Goal: Task Accomplishment & Management: Manage account settings

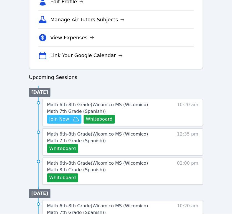
scroll to position [215, 0]
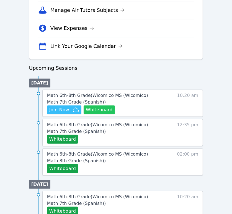
click at [93, 110] on button "Whiteboard" at bounding box center [99, 110] width 31 height 9
click at [64, 111] on span "Join Now" at bounding box center [59, 110] width 20 height 7
click at [95, 114] on div "Math 6th-8th Grade ( Wicomico MS (Wicomico) Math 7th Grade (Spanish) ) Hidden J…" at bounding box center [122, 103] width 161 height 27
click at [95, 111] on button "Whiteboard" at bounding box center [99, 110] width 31 height 9
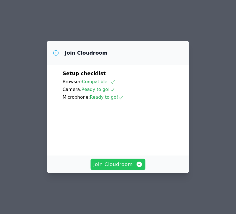
click at [133, 168] on span "Join Cloudroom" at bounding box center [118, 164] width 50 height 8
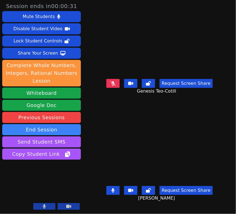
click at [117, 87] on button at bounding box center [112, 83] width 13 height 9
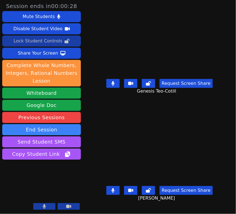
click at [60, 43] on button "Lock Student Controls" at bounding box center [41, 40] width 79 height 11
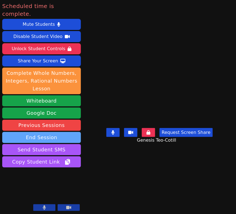
click at [61, 132] on button "End Session" at bounding box center [41, 137] width 79 height 11
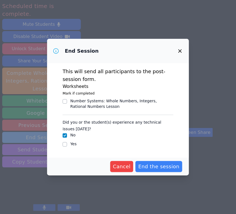
click at [160, 170] on button "End the session" at bounding box center [158, 166] width 47 height 11
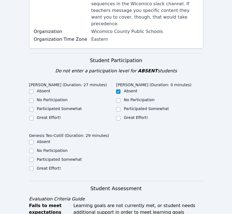
scroll to position [137, 0]
click at [29, 116] on input "Great Effort!" at bounding box center [31, 118] width 4 height 4
checkbox input "true"
click at [30, 166] on input "Great Effort!" at bounding box center [31, 168] width 4 height 4
checkbox input "true"
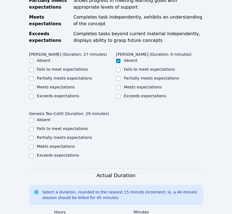
scroll to position [360, 0]
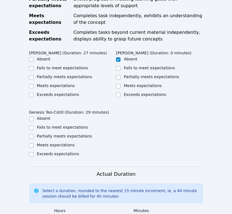
click at [30, 75] on input "Partially meets expectations" at bounding box center [31, 77] width 4 height 4
checkbox input "true"
click at [31, 134] on input "Partially meets expectations" at bounding box center [31, 136] width 4 height 4
checkbox input "true"
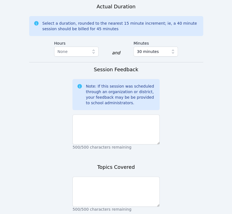
scroll to position [530, 0]
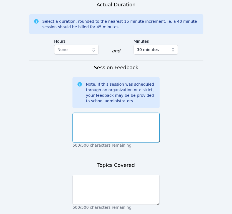
click at [105, 112] on textarea at bounding box center [115, 127] width 87 height 30
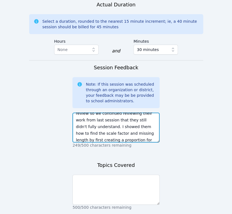
scroll to position [17, 0]
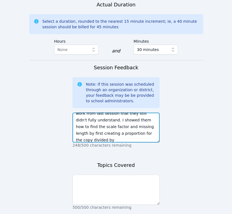
click at [126, 114] on textarea "They didn't have new homework to review so we continued reviewing their work fr…" at bounding box center [115, 127] width 87 height 30
click at [140, 121] on textarea "They didn't have new homework to review so we continued reviewing their work fr…" at bounding box center [115, 127] width 87 height 30
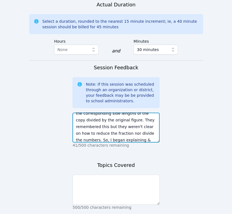
scroll to position [51, 0]
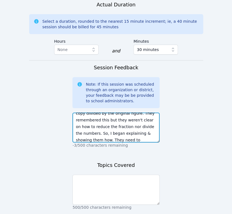
click at [139, 112] on textarea "They didn't have new homework to review so we continued reviewing their work fr…" at bounding box center [115, 127] width 87 height 30
type textarea "They didn't have new homework to review so we continued reviewing their work fr…"
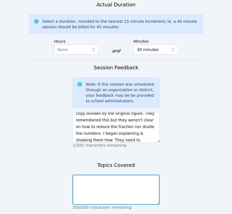
click at [129, 175] on textarea at bounding box center [115, 190] width 87 height 30
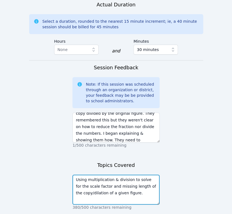
type textarea "Using multiplication & division to solve for the scale factor and missing lengt…"
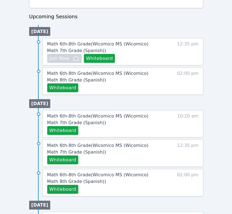
scroll to position [268, 0]
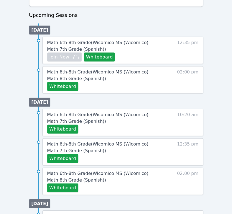
click at [64, 126] on button "Whiteboard" at bounding box center [62, 129] width 31 height 9
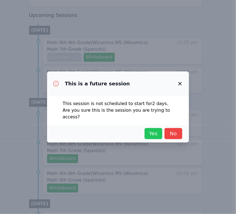
click at [153, 134] on button "Yes" at bounding box center [154, 133] width 18 height 11
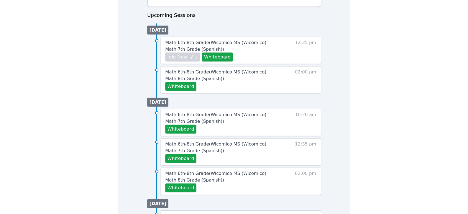
scroll to position [218, 0]
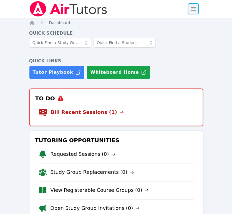
click at [193, 8] on span "button" at bounding box center [193, 9] width 12 height 12
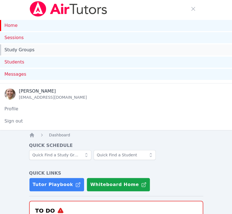
click at [88, 52] on link "Study Groups" at bounding box center [116, 49] width 232 height 11
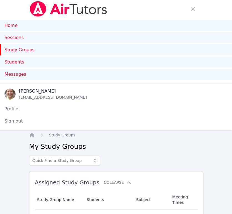
scroll to position [187, 0]
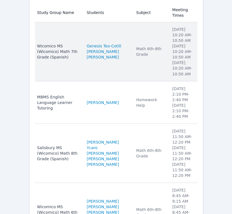
click at [133, 52] on td "Subject Math 6th-8th Grade" at bounding box center [151, 51] width 36 height 59
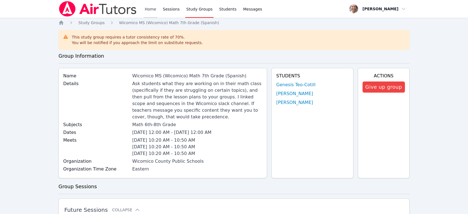
click at [152, 10] on link "Home" at bounding box center [151, 9] width 14 height 18
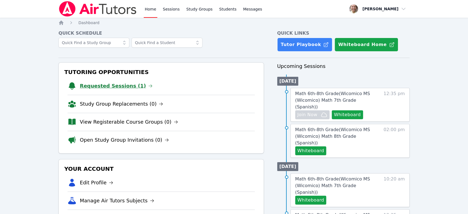
click at [132, 86] on link "Requested Sessions (1)" at bounding box center [116, 86] width 73 height 8
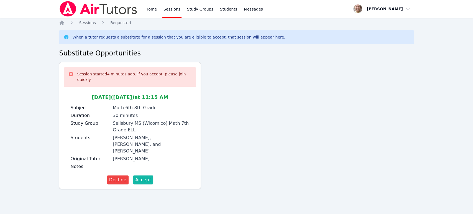
click at [142, 177] on span "Accept" at bounding box center [143, 180] width 16 height 7
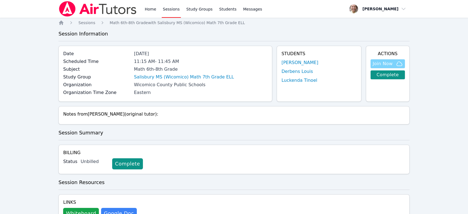
click at [231, 64] on span "Join Now" at bounding box center [383, 63] width 20 height 7
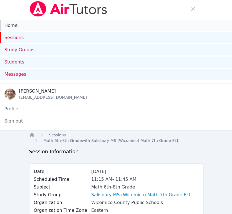
click at [8, 28] on link "Home" at bounding box center [116, 25] width 232 height 11
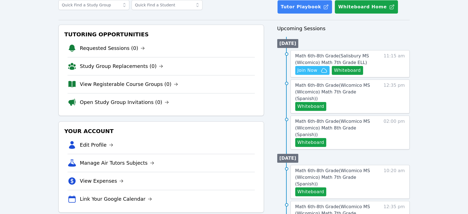
scroll to position [35, 0]
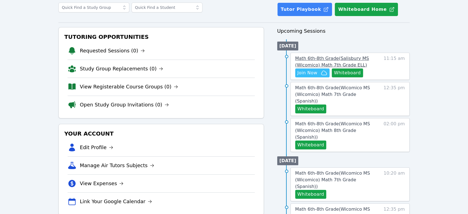
click at [231, 59] on span "Math 6th-8th Grade ( Salisbury MS (Wicomico) Math 7th Grade ELL )" at bounding box center [332, 62] width 74 height 12
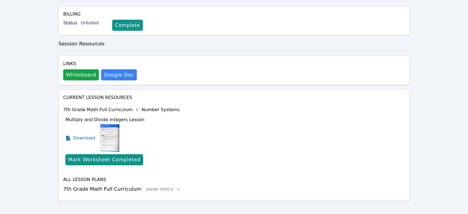
scroll to position [143, 0]
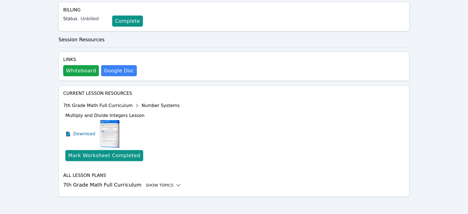
click at [154, 183] on div "Show Topics" at bounding box center [163, 185] width 35 height 6
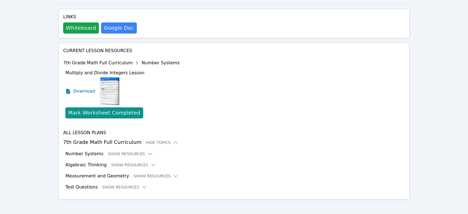
scroll to position [188, 0]
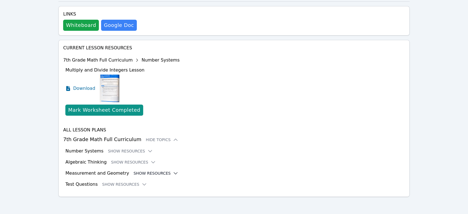
click at [145, 172] on button "Show Resources" at bounding box center [156, 173] width 45 height 6
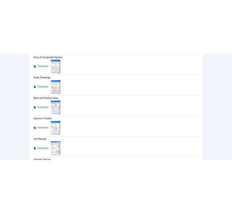
scroll to position [533, 0]
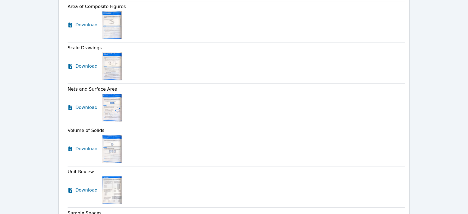
click at [79, 68] on span "Download" at bounding box center [86, 66] width 22 height 7
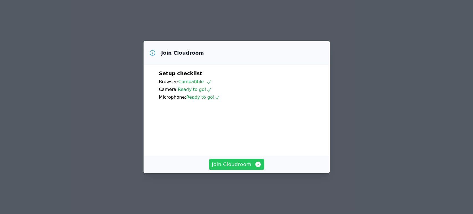
click at [241, 168] on button "Join Cloudroom" at bounding box center [236, 164] width 55 height 11
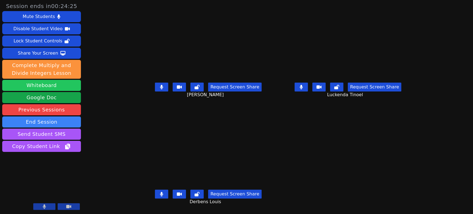
click at [24, 88] on button "Whiteboard" at bounding box center [41, 85] width 79 height 11
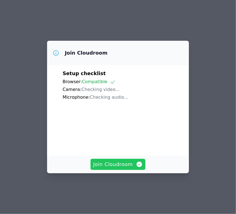
click at [108, 168] on span "Join Cloudroom" at bounding box center [118, 164] width 50 height 8
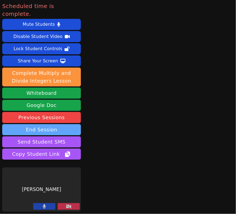
click at [55, 124] on button "End Session" at bounding box center [41, 129] width 79 height 11
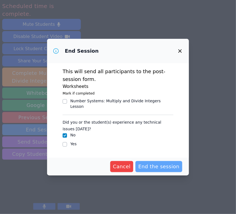
click at [151, 165] on span "End the session" at bounding box center [158, 167] width 41 height 8
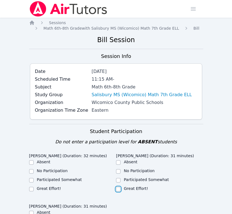
click at [116, 190] on input "Great Effort!" at bounding box center [118, 189] width 4 height 4
checkbox input "true"
click at [32, 189] on input "Great Effort!" at bounding box center [31, 189] width 4 height 4
checkbox input "true"
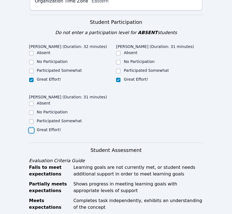
click at [31, 130] on input "Great Effort!" at bounding box center [31, 130] width 4 height 4
checkbox input "true"
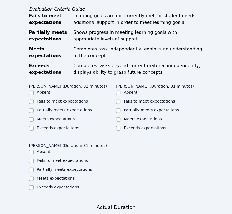
scroll to position [261, 0]
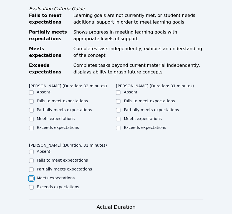
click at [30, 178] on input "Meets expectations" at bounding box center [31, 178] width 4 height 4
checkbox input "true"
click at [29, 121] on input "Meets expectations" at bounding box center [31, 119] width 4 height 4
checkbox input "true"
click at [124, 117] on label "Meets expectations" at bounding box center [143, 118] width 38 height 4
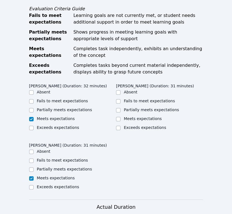
click at [120, 117] on input "Meets expectations" at bounding box center [118, 119] width 4 height 4
checkbox input "true"
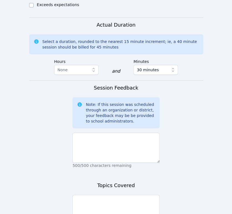
scroll to position [445, 0]
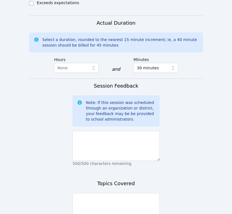
click at [98, 149] on textarea at bounding box center [115, 146] width 87 height 30
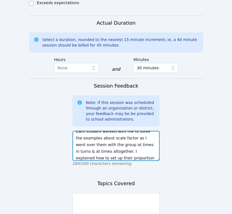
scroll to position [11, 0]
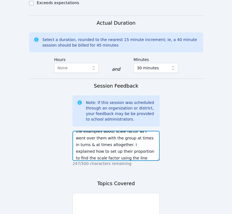
click at [148, 157] on textarea "Each student worked with me to solve the examples about scale factor as I went …" at bounding box center [115, 146] width 87 height 30
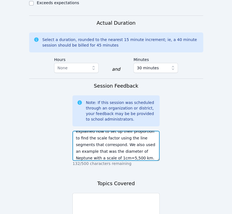
scroll to position [38, 0]
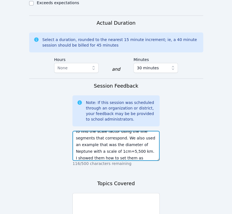
click at [89, 158] on textarea "Each student worked with me to solve the examples about scale factor as I went …" at bounding box center [115, 146] width 87 height 30
click at [133, 159] on textarea "Each student worked with me to solve the examples about scale factor as I went …" at bounding box center [115, 146] width 87 height 30
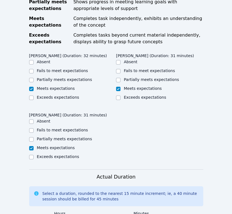
scroll to position [288, 0]
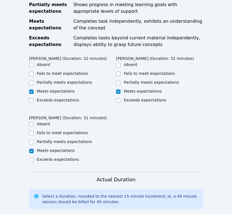
type textarea "Each student worked with me to solve the examples about scale factor as I went …"
click at [142, 81] on label "Partially meets expectations" at bounding box center [151, 82] width 55 height 4
click at [120, 81] on input "Partially meets expectations" at bounding box center [118, 83] width 4 height 4
checkbox input "true"
checkbox input "false"
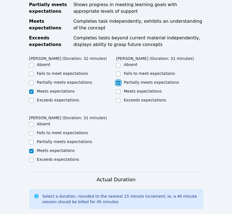
click at [69, 81] on label "Partially meets expectations" at bounding box center [64, 82] width 55 height 4
click at [34, 81] on input "Partially meets expectations" at bounding box center [31, 83] width 4 height 4
checkbox input "true"
checkbox input "false"
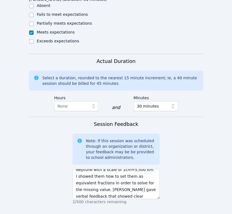
scroll to position [507, 0]
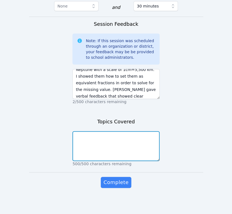
click at [124, 142] on textarea at bounding box center [115, 146] width 87 height 30
type textarea "Scale factor review & practice."
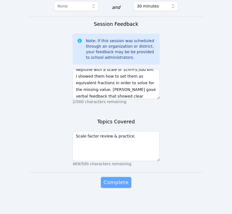
click at [124, 183] on span "Complete" at bounding box center [115, 182] width 25 height 8
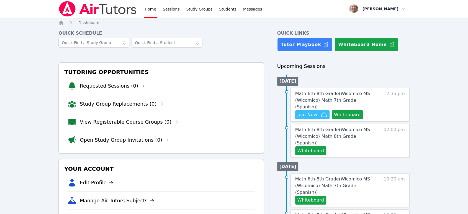
click at [236, 111] on button "Whiteboard" at bounding box center [347, 114] width 31 height 9
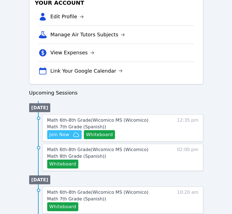
scroll to position [192, 0]
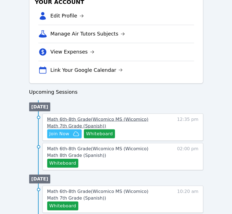
click at [145, 120] on span "Math 6th-8th Grade ( Wicomico MS (Wicomico) Math 7th Grade (Spanish) )" at bounding box center [97, 122] width 101 height 12
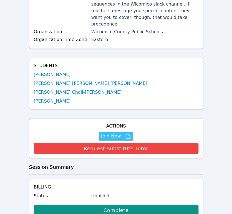
scroll to position [122, 0]
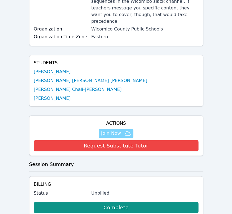
click at [111, 130] on span "Join Now" at bounding box center [111, 133] width 20 height 7
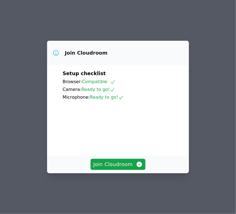
click at [104, 170] on button "Join Cloudroom" at bounding box center [118, 164] width 55 height 11
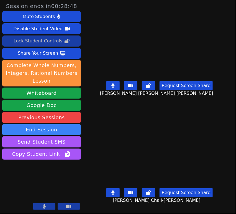
click at [14, 42] on button "Lock Student Controls" at bounding box center [41, 40] width 79 height 11
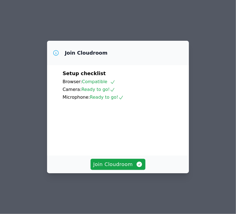
click at [113, 170] on button "Join Cloudroom" at bounding box center [118, 164] width 55 height 11
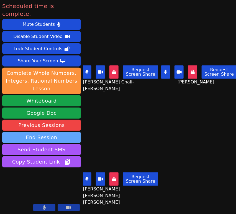
click at [62, 132] on button "End Session" at bounding box center [41, 137] width 79 height 11
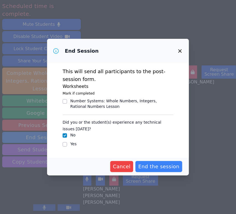
click at [70, 144] on div "Yes" at bounding box center [118, 144] width 111 height 7
click at [65, 144] on input "Yes" at bounding box center [65, 144] width 4 height 4
checkbox input "true"
checkbox input "false"
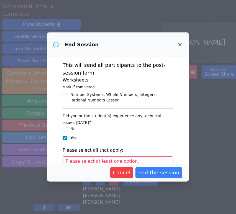
click at [178, 45] on icon "button" at bounding box center [180, 44] width 7 height 7
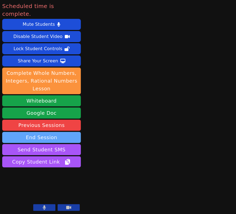
click at [52, 132] on button "End Session" at bounding box center [41, 137] width 79 height 11
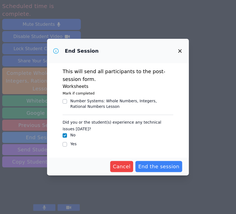
click at [73, 142] on label "Yes" at bounding box center [73, 144] width 6 height 4
click at [67, 142] on input "Yes" at bounding box center [65, 144] width 4 height 4
checkbox input "true"
checkbox input "false"
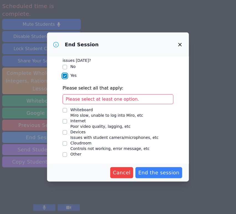
scroll to position [62, 0]
click at [81, 133] on div "Devices" at bounding box center [114, 132] width 88 height 6
click at [67, 133] on input "Devices Issues with student camera/microphones, etc" at bounding box center [65, 132] width 4 height 4
checkbox input "true"
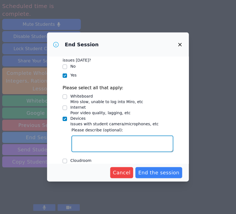
click at [94, 137] on textarea "Devices Issues with student camera/microphones, etc" at bounding box center [122, 143] width 102 height 17
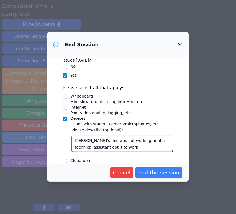
type textarea "[PERSON_NAME]'s mic was not working until a technical assistant got it to work."
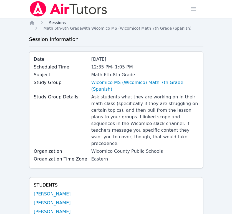
click at [55, 24] on span "Sessions" at bounding box center [57, 23] width 17 height 4
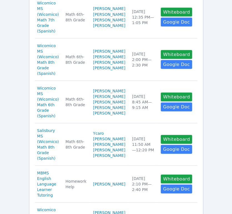
scroll to position [277, 0]
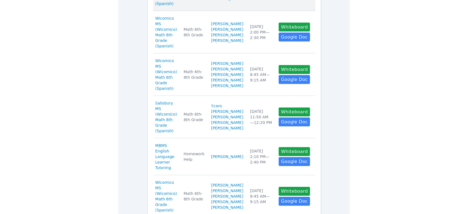
scroll to position [266, 0]
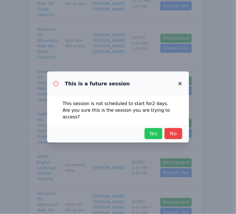
click at [156, 130] on span "Yes" at bounding box center [153, 134] width 12 height 8
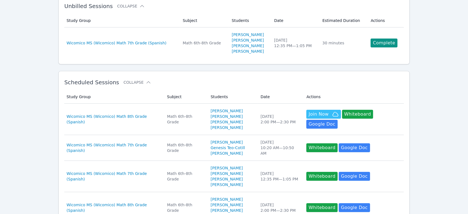
scroll to position [0, 0]
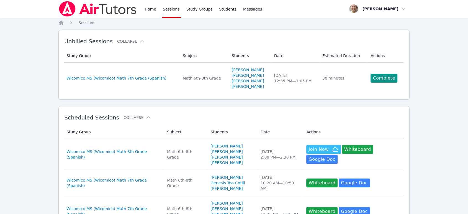
click at [154, 9] on link "Home" at bounding box center [151, 9] width 14 height 18
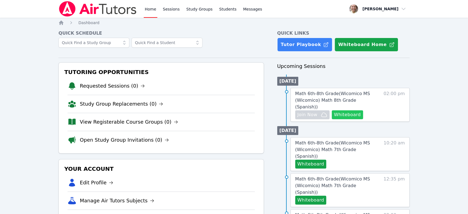
click at [231, 110] on button "Whiteboard" at bounding box center [347, 114] width 31 height 9
click at [231, 14] on link "Messages" at bounding box center [252, 9] width 21 height 18
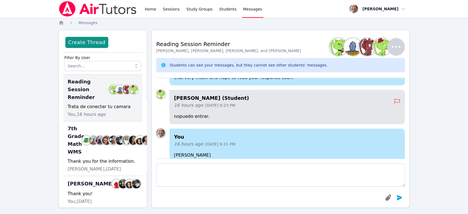
scroll to position [-123, 0]
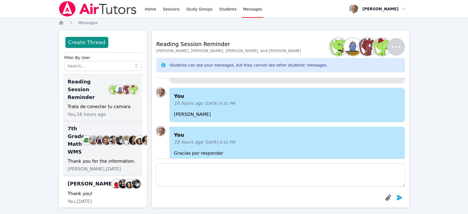
click at [106, 141] on div "7th Grade Math WMS Members" at bounding box center [103, 140] width 70 height 31
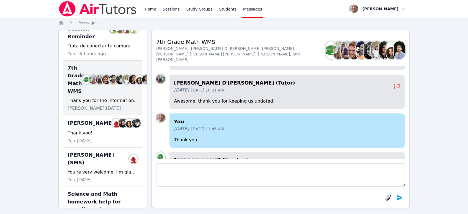
scroll to position [62, 0]
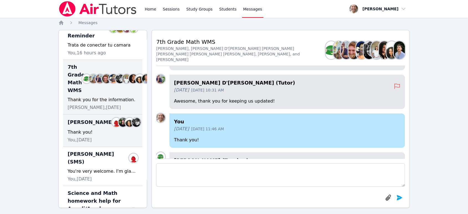
click at [112, 129] on div "Thank you!" at bounding box center [103, 132] width 70 height 7
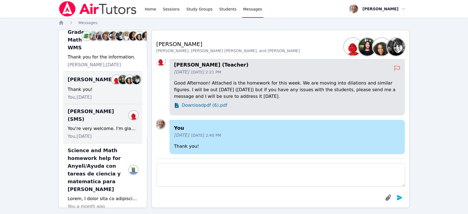
scroll to position [92, 0]
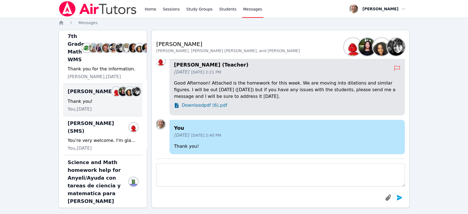
click at [149, 13] on link "Home" at bounding box center [151, 9] width 14 height 18
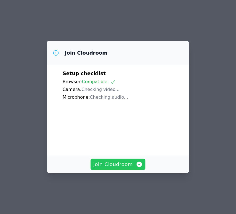
click at [97, 168] on span "Join Cloudroom" at bounding box center [118, 164] width 50 height 8
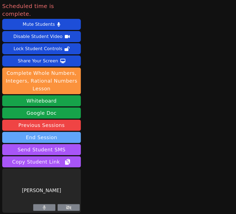
click at [36, 132] on button "End Session" at bounding box center [41, 137] width 79 height 11
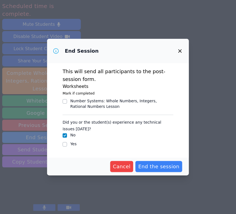
click at [74, 144] on label "Yes" at bounding box center [73, 144] width 6 height 4
click at [67, 144] on input "Yes" at bounding box center [65, 144] width 4 height 4
checkbox input "true"
checkbox input "false"
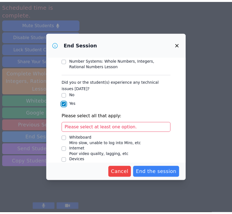
scroll to position [62, 0]
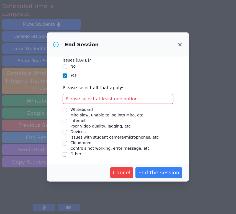
click at [87, 134] on div "Devices" at bounding box center [114, 132] width 88 height 6
click at [67, 134] on input "Devices Issues with student camera/microphones, etc" at bounding box center [65, 132] width 4 height 4
checkbox input "true"
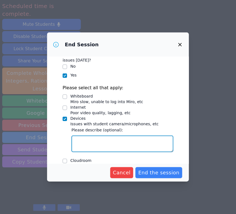
click at [88, 138] on textarea "Devices Issues with student camera/microphones, etc" at bounding box center [122, 143] width 102 height 17
paste textarea "[PERSON_NAME]'s mic was not working until a technical assistant got it to work."
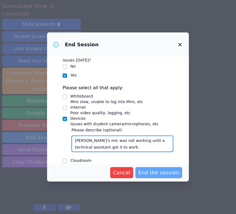
type textarea "[PERSON_NAME]'s mic was not working until a technical assistant got it to work."
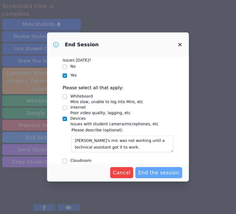
click at [151, 170] on span "End the session" at bounding box center [158, 173] width 41 height 8
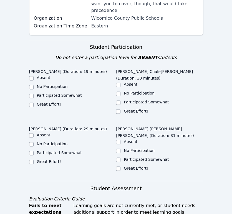
scroll to position [154, 0]
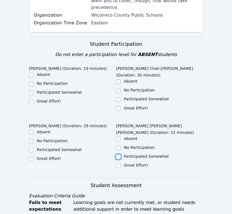
click at [119, 154] on input "Participated Somewhat" at bounding box center [118, 156] width 4 height 4
checkbox input "true"
click at [47, 156] on label "Great Effort!" at bounding box center [49, 158] width 24 height 4
click at [34, 157] on input "Great Effort!" at bounding box center [31, 159] width 4 height 4
checkbox input "true"
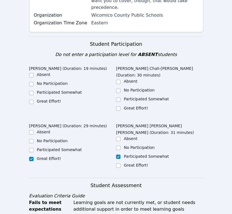
click at [45, 99] on label "Great Effort!" at bounding box center [49, 101] width 24 height 4
click at [34, 99] on input "Great Effort!" at bounding box center [31, 101] width 4 height 4
checkbox input "true"
click at [142, 78] on ul "Absent No Participation Participated Somewhat Great Effort!" at bounding box center [159, 94] width 87 height 33
click at [142, 106] on label "Great Effort!" at bounding box center [136, 108] width 24 height 4
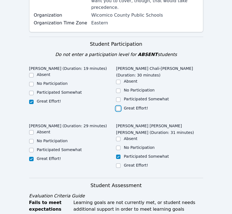
click at [120, 106] on input "Great Effort!" at bounding box center [118, 108] width 4 height 4
checkbox input "true"
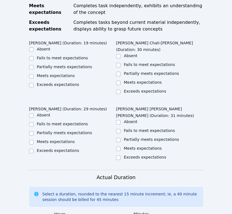
scroll to position [369, 0]
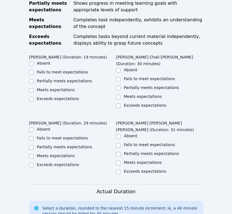
click at [138, 151] on label "Partially meets expectations" at bounding box center [151, 153] width 55 height 4
click at [120, 152] on input "Partially meets expectations" at bounding box center [118, 154] width 4 height 4
checkbox input "true"
click at [63, 154] on label "Meets expectations" at bounding box center [56, 156] width 38 height 4
click at [34, 154] on input "Meets expectations" at bounding box center [31, 156] width 4 height 4
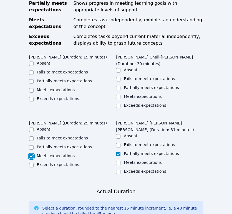
checkbox input "true"
click at [63, 88] on label "Meets expectations" at bounding box center [56, 90] width 38 height 4
click at [34, 88] on input "Meets expectations" at bounding box center [31, 90] width 4 height 4
checkbox input "true"
click at [139, 94] on label "Meets expectations" at bounding box center [143, 96] width 38 height 4
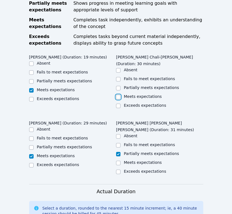
click at [120, 95] on input "Meets expectations" at bounding box center [118, 97] width 4 height 4
checkbox input "true"
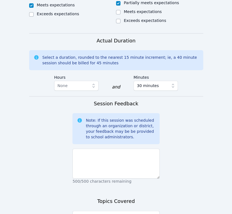
scroll to position [523, 0]
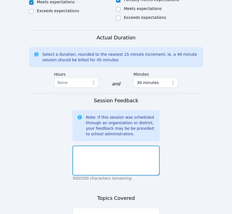
click at [137, 145] on textarea at bounding box center [115, 160] width 87 height 30
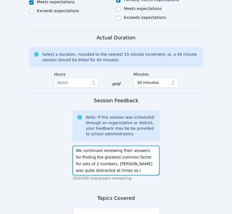
paste textarea "Shirly's mic was not working until a technical assistant got it to work."
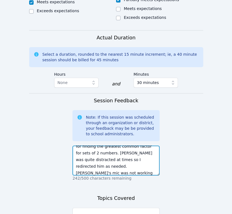
scroll to position [17, 0]
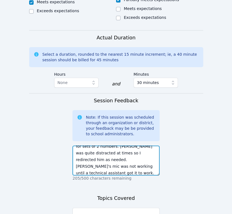
click at [124, 145] on textarea "We continued reviewing their answers for finding the greatest common factor for…" at bounding box center [115, 160] width 87 height 30
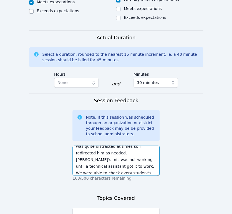
scroll to position [31, 0]
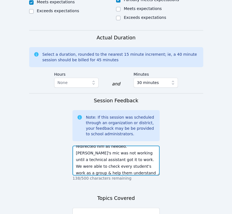
type textarea "We continued reviewing their answers for finding the greatest common factor for…"
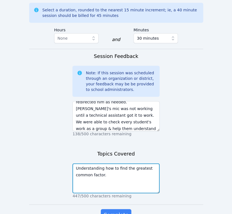
type textarea "Understanding how to find the greatest common factor."
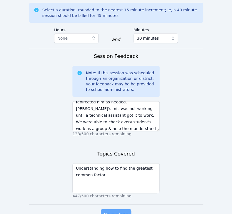
click at [120, 211] on span "Complete" at bounding box center [115, 215] width 25 height 8
